Goal: Information Seeking & Learning: Get advice/opinions

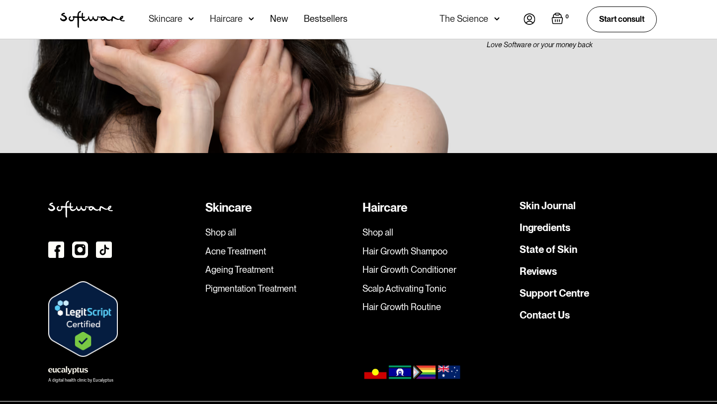
scroll to position [2830, 0]
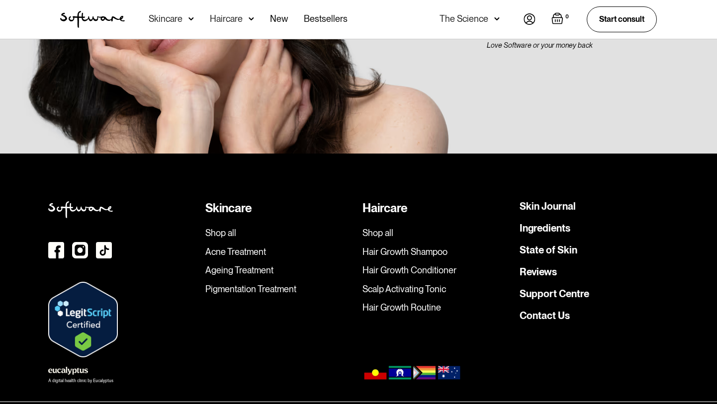
click at [529, 267] on link "Reviews" at bounding box center [538, 272] width 37 height 10
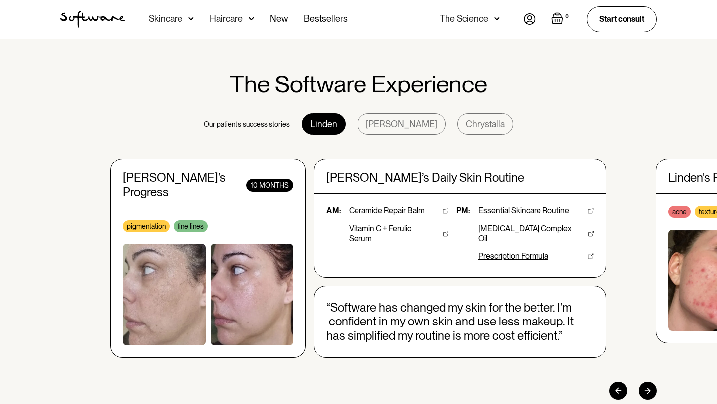
click at [655, 382] on div at bounding box center [648, 391] width 18 height 18
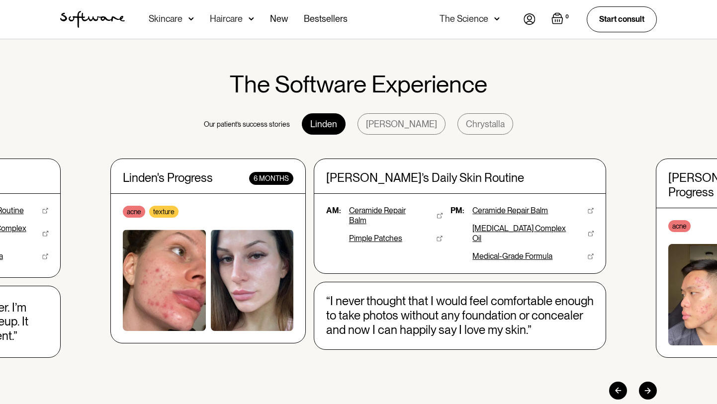
click at [655, 382] on div at bounding box center [648, 391] width 18 height 18
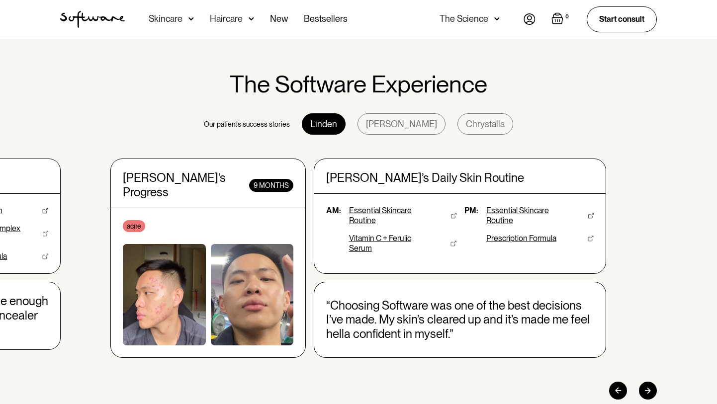
click at [655, 382] on div at bounding box center [648, 391] width 18 height 18
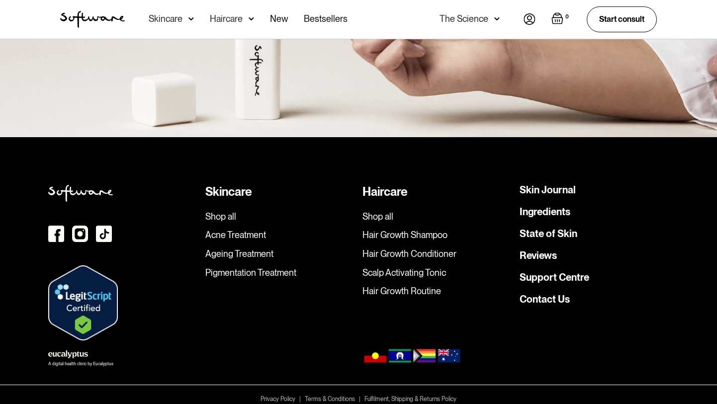
scroll to position [1393, 0]
